Goal: Transaction & Acquisition: Purchase product/service

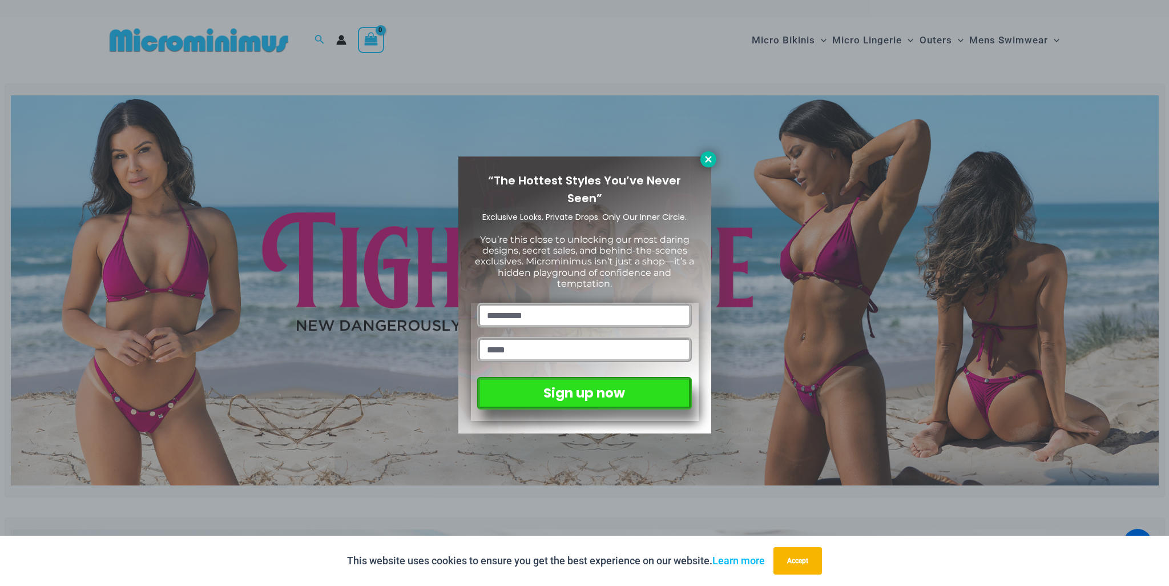
click at [711, 160] on icon at bounding box center [708, 159] width 10 height 10
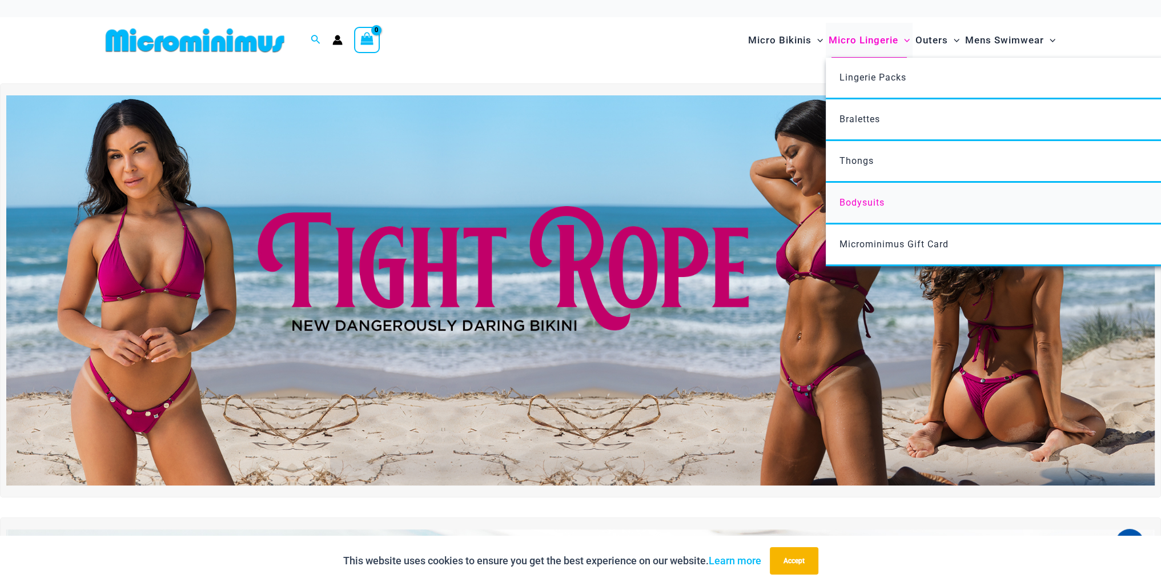
click at [851, 200] on span "Bodysuits" at bounding box center [861, 202] width 45 height 11
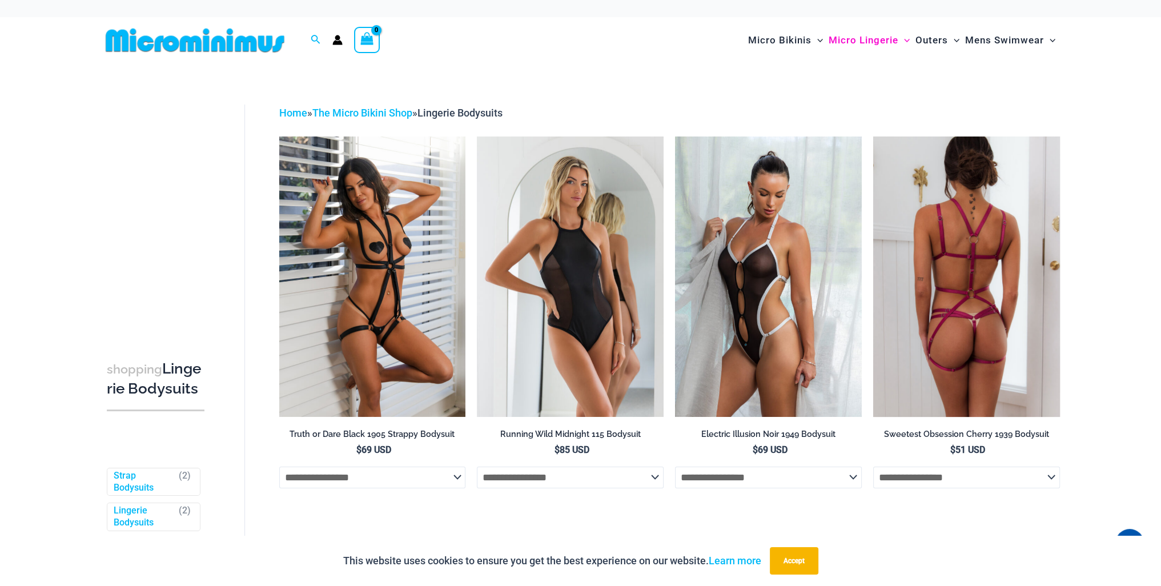
click at [966, 288] on img at bounding box center [966, 276] width 187 height 280
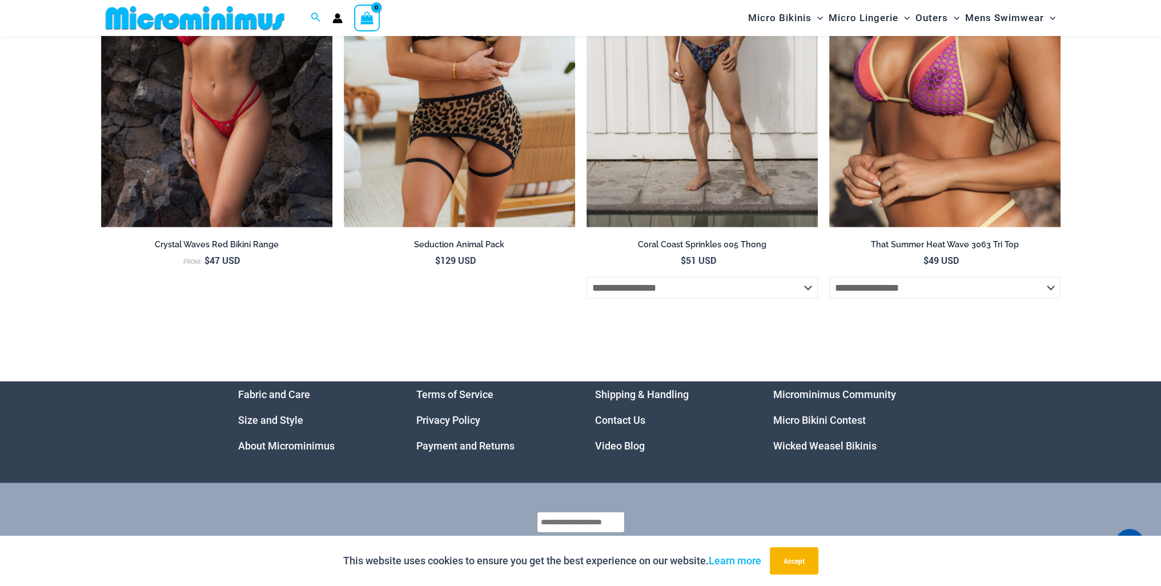
scroll to position [3815, 0]
